Goal: Task Accomplishment & Management: Use online tool/utility

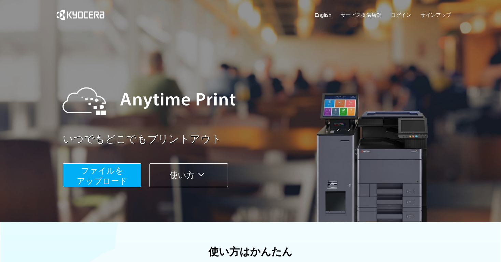
click at [104, 183] on span "ファイルを ​​アップロード" at bounding box center [102, 175] width 51 height 19
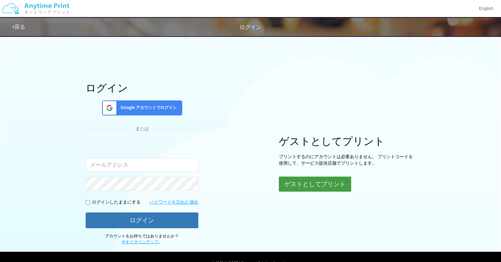
click at [307, 186] on button "ゲストとしてプリント" at bounding box center [315, 183] width 72 height 15
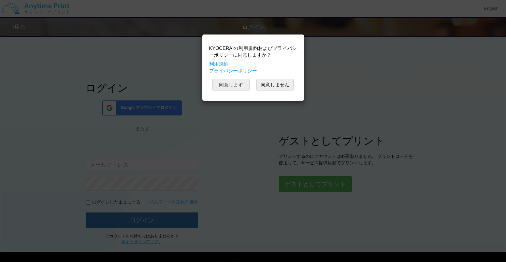
click at [233, 84] on button "同意します" at bounding box center [231, 85] width 38 height 12
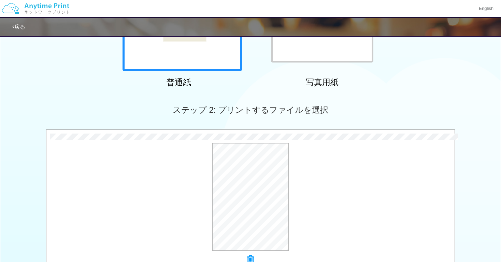
scroll to position [202, 0]
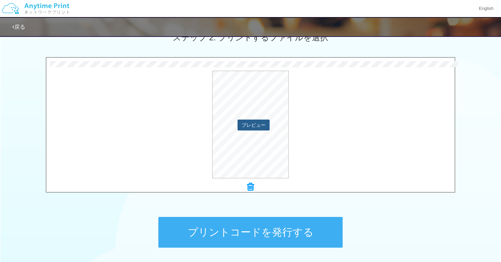
click at [254, 127] on button "プレビュー" at bounding box center [253, 124] width 32 height 11
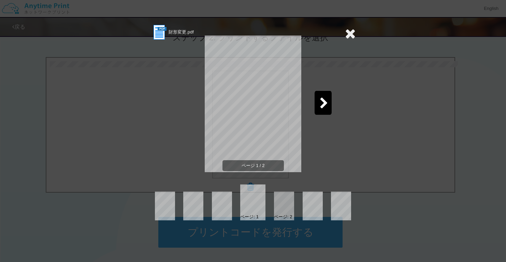
click at [348, 33] on icon at bounding box center [350, 34] width 11 height 14
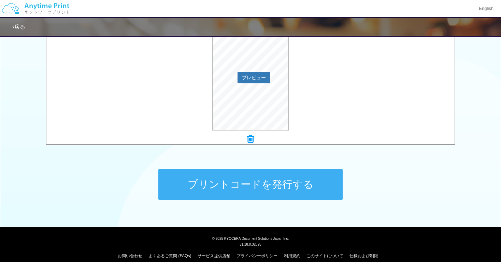
scroll to position [257, 0]
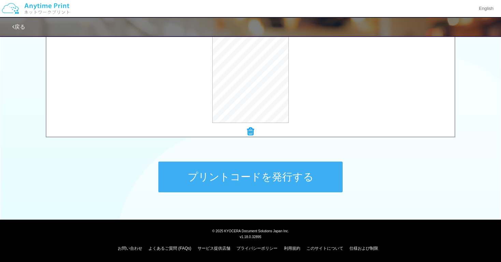
click at [251, 171] on button "プリントコードを発行する" at bounding box center [250, 176] width 184 height 31
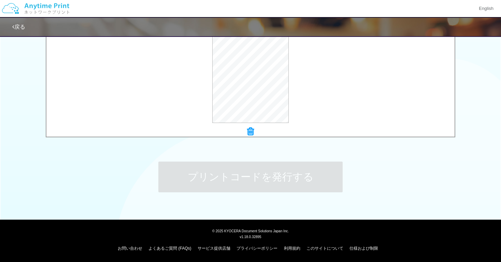
scroll to position [0, 0]
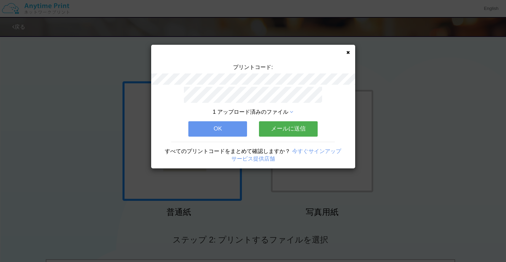
click at [276, 123] on button "メールに送信" at bounding box center [288, 128] width 59 height 15
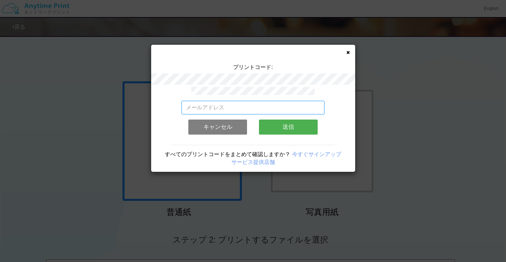
click at [276, 101] on input "email" at bounding box center [252, 108] width 143 height 14
type input "[EMAIL_ADDRESS][DOMAIN_NAME]"
click at [298, 121] on button "送信" at bounding box center [288, 126] width 59 height 15
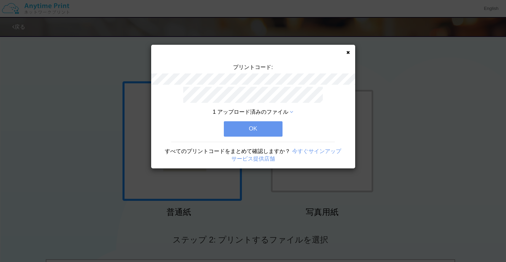
click at [263, 126] on button "OK" at bounding box center [253, 128] width 59 height 15
